Goal: Task Accomplishment & Management: Manage account settings

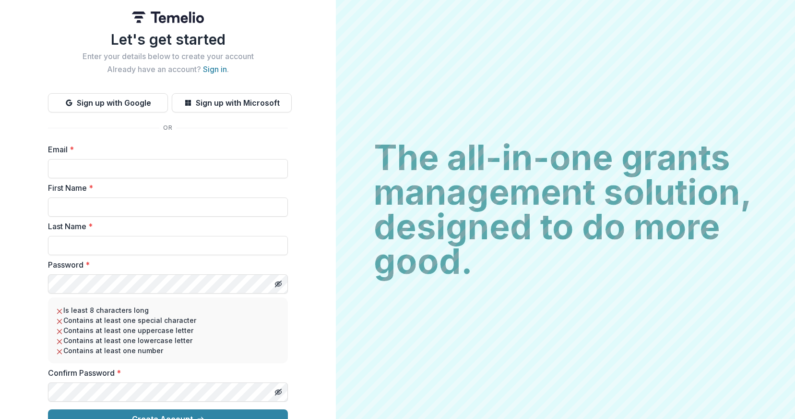
click at [203, 40] on h1 "Let's get started" at bounding box center [168, 39] width 240 height 17
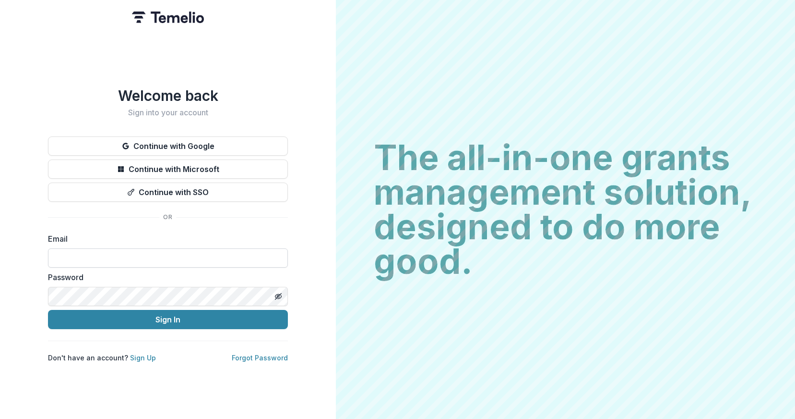
click at [113, 254] on input at bounding box center [168, 257] width 240 height 19
type input "**********"
click at [161, 325] on div "**********" at bounding box center [168, 224] width 240 height 275
click at [162, 312] on button "Sign In" at bounding box center [168, 319] width 240 height 19
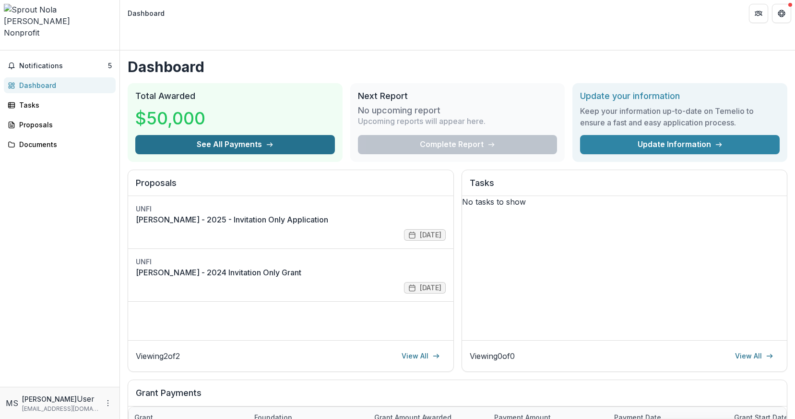
click at [236, 135] on button "See All Payments" at bounding box center [235, 144] width 200 height 19
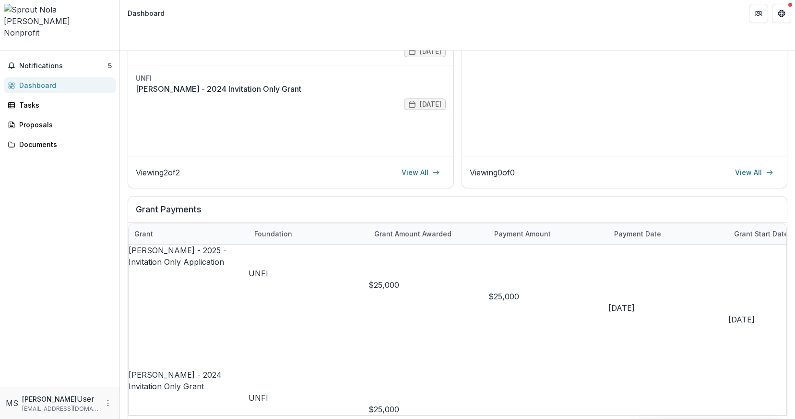
scroll to position [184, 0]
click at [265, 267] on p "UNFI" at bounding box center [309, 273] width 120 height 12
click at [195, 244] on div "[PERSON_NAME] - 2025 - Invitation Only Application" at bounding box center [189, 255] width 120 height 23
click at [195, 245] on link "[PERSON_NAME] - 2025 - Invitation Only Application" at bounding box center [178, 255] width 98 height 21
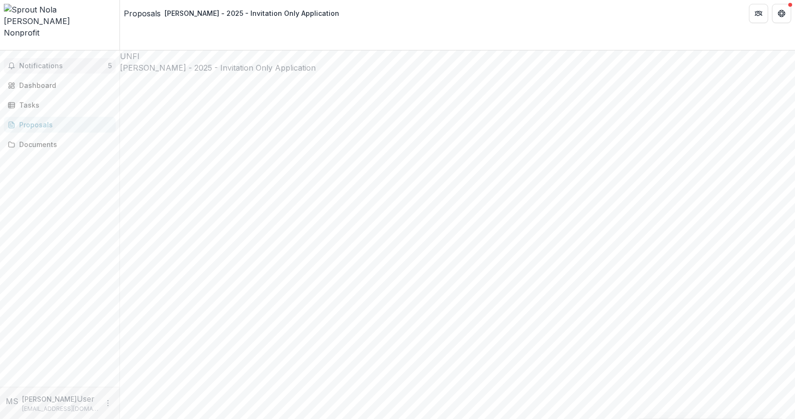
click at [63, 62] on span "Notifications" at bounding box center [63, 66] width 89 height 8
click at [189, 17] on div "[PERSON_NAME] - 2025 - Invitation Only Application" at bounding box center [252, 13] width 175 height 10
click at [48, 58] on button "Notifications 5" at bounding box center [60, 65] width 112 height 15
click at [39, 28] on span "Nonprofit" at bounding box center [22, 33] width 36 height 10
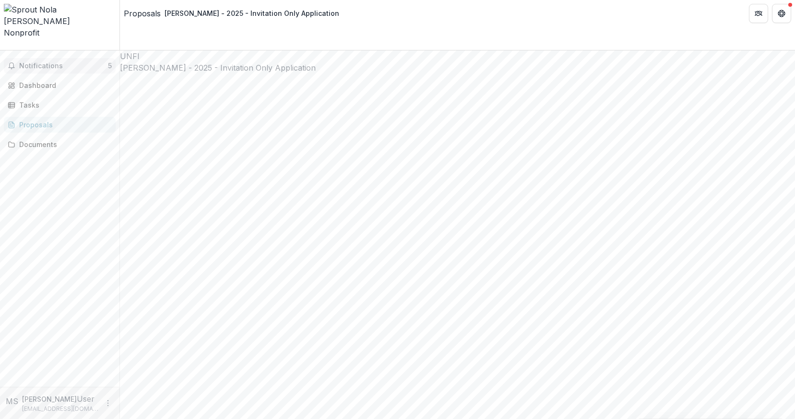
click at [40, 62] on span "Notifications" at bounding box center [63, 66] width 89 height 8
click at [56, 76] on div "Dashboard" at bounding box center [63, 81] width 89 height 10
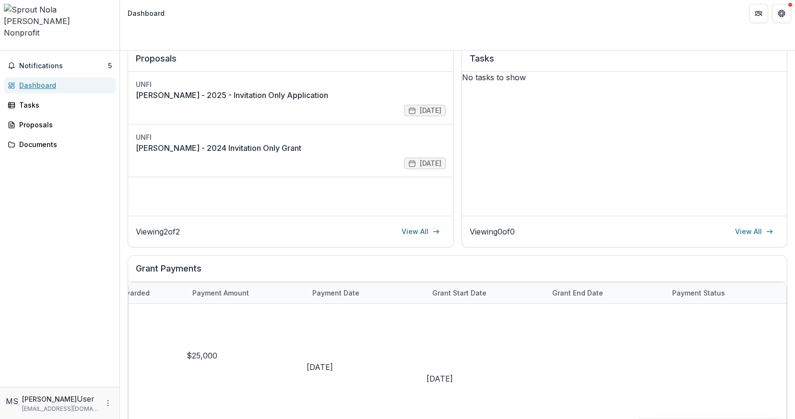
scroll to position [122, 0]
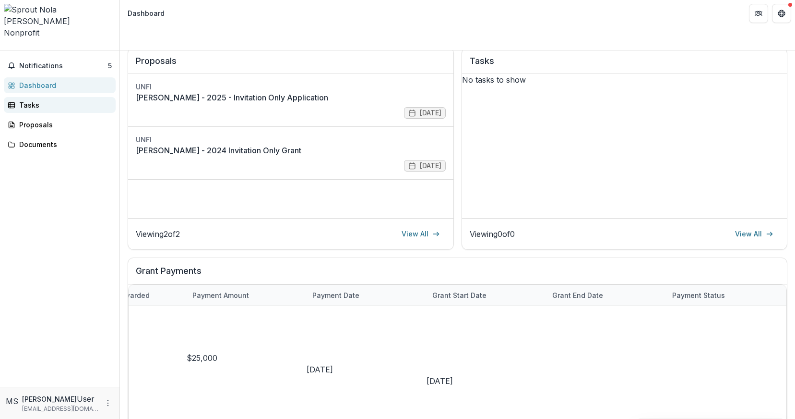
click at [48, 100] on div "Tasks" at bounding box center [63, 105] width 89 height 10
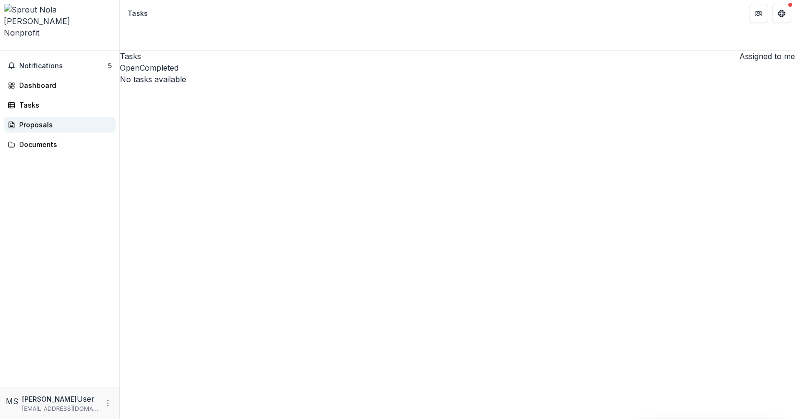
click at [32, 117] on link "Proposals" at bounding box center [60, 125] width 112 height 16
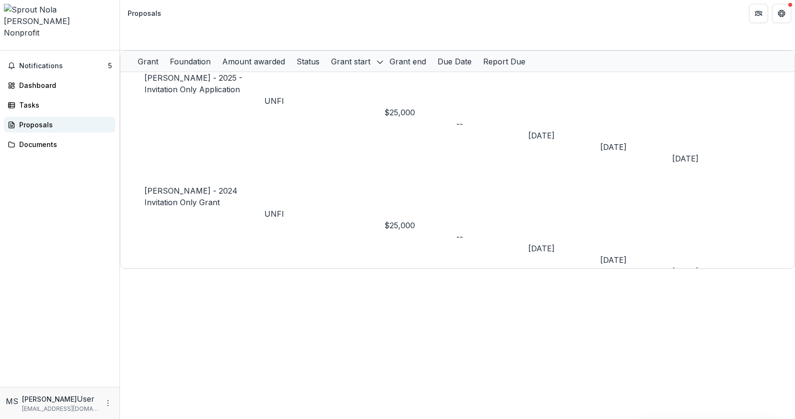
click at [35, 120] on div "Proposals" at bounding box center [63, 125] width 89 height 10
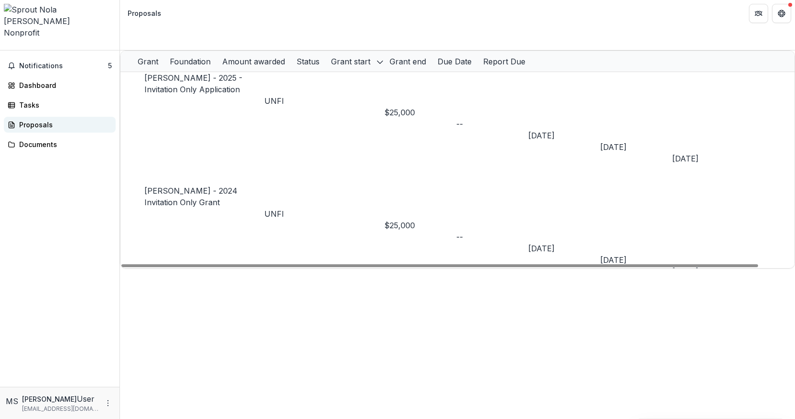
click at [23, 120] on div "Proposals" at bounding box center [63, 125] width 89 height 10
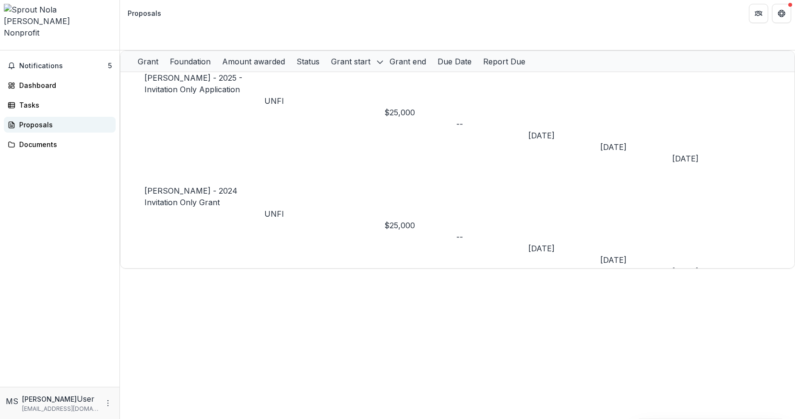
click at [35, 120] on div "Proposals" at bounding box center [63, 125] width 89 height 10
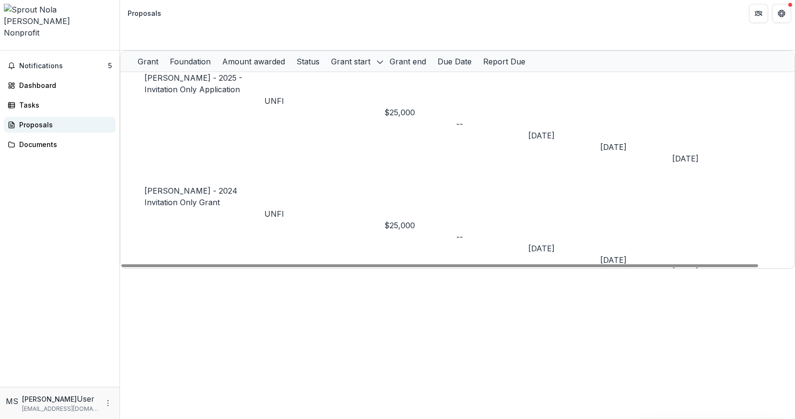
click at [41, 120] on div "Proposals" at bounding box center [63, 125] width 89 height 10
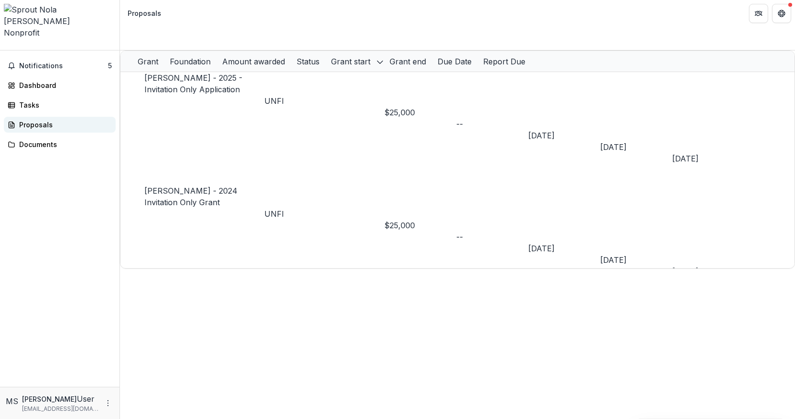
click at [44, 120] on div "Proposals" at bounding box center [63, 125] width 89 height 10
click at [35, 80] on div "Dashboard" at bounding box center [63, 85] width 89 height 10
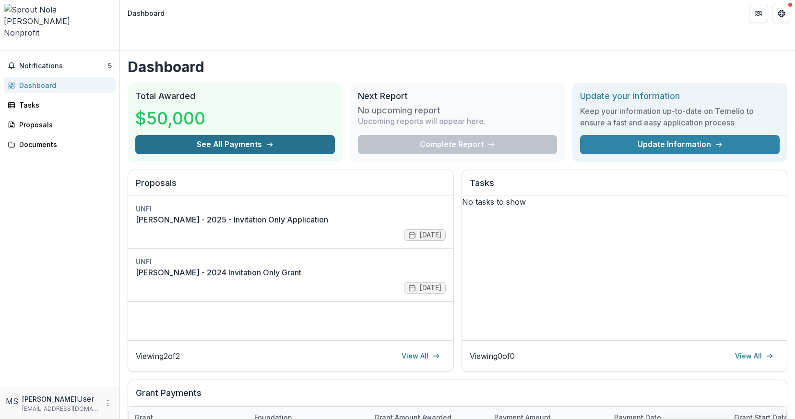
click at [240, 135] on button "See All Payments" at bounding box center [235, 144] width 200 height 19
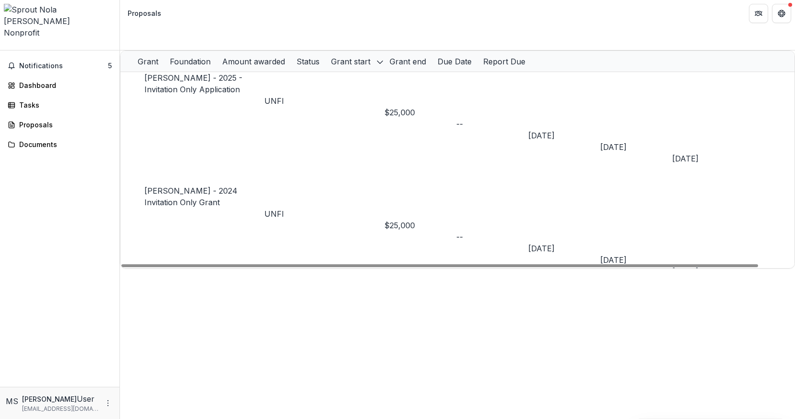
scroll to position [0, 37]
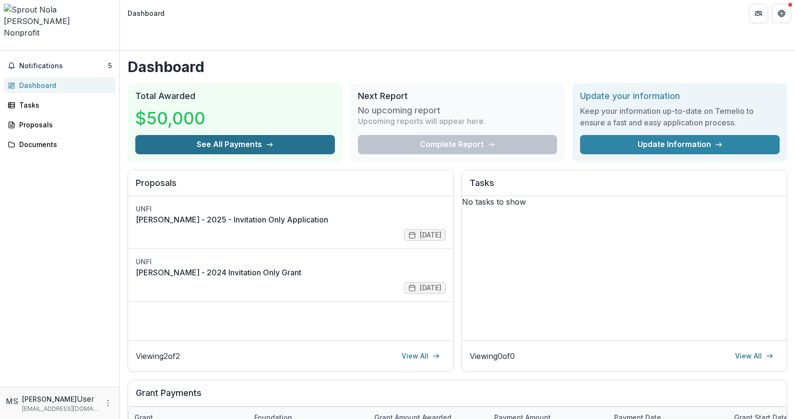
click at [203, 135] on button "See All Payments" at bounding box center [235, 144] width 200 height 19
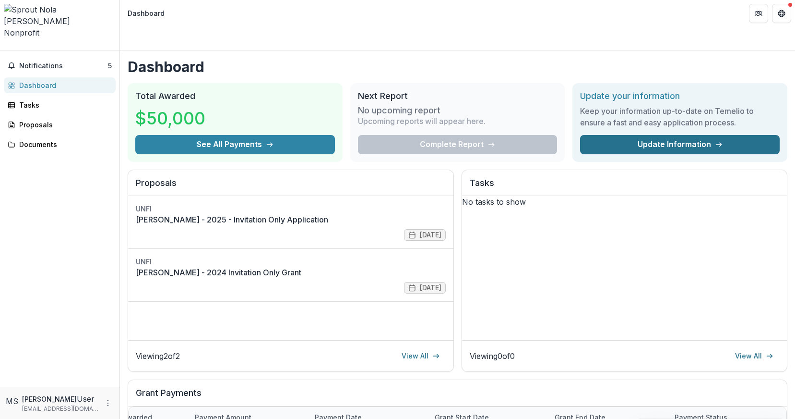
click at [701, 135] on link "Update Information" at bounding box center [680, 144] width 200 height 19
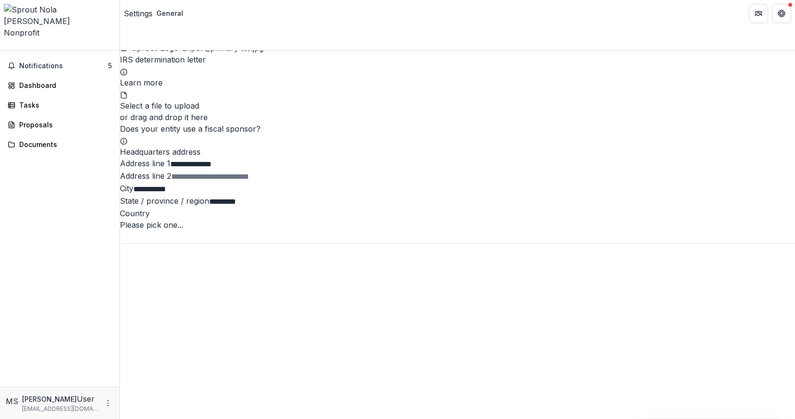
scroll to position [1245, 0]
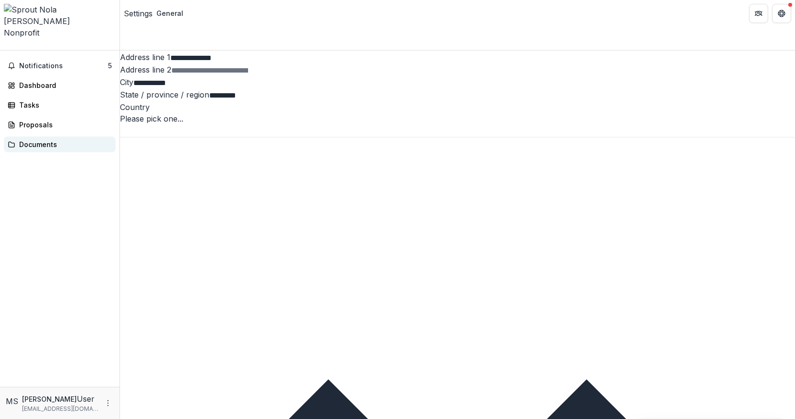
click at [47, 139] on div "Documents" at bounding box center [63, 144] width 89 height 10
